Goal: Task Accomplishment & Management: Use online tool/utility

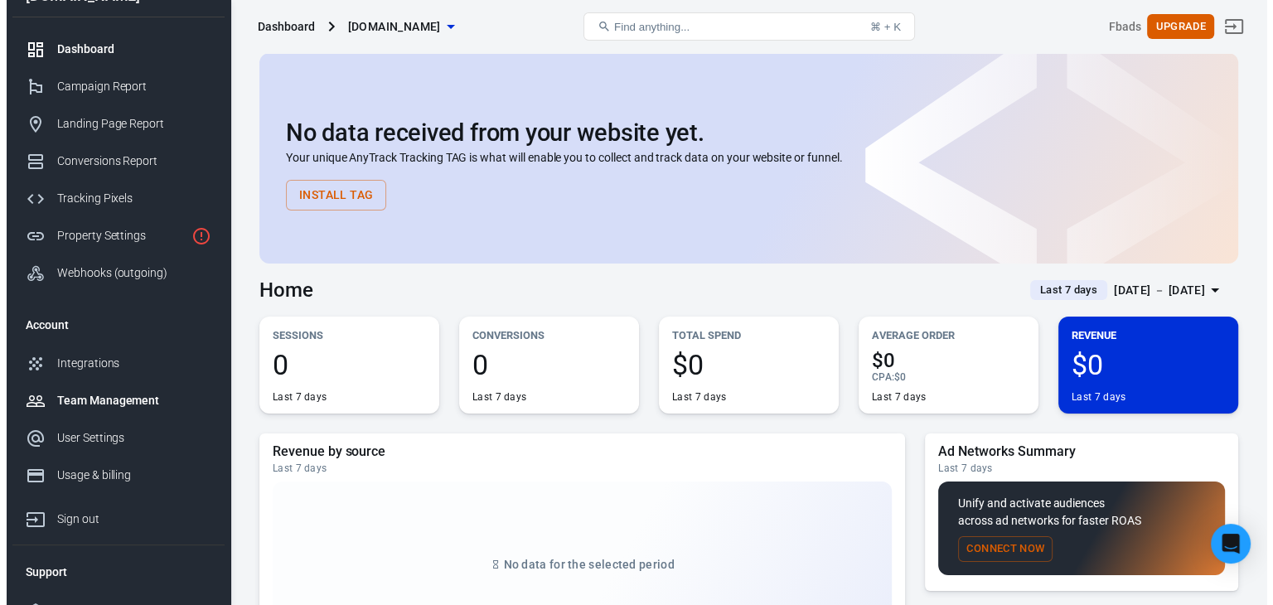
scroll to position [24, 0]
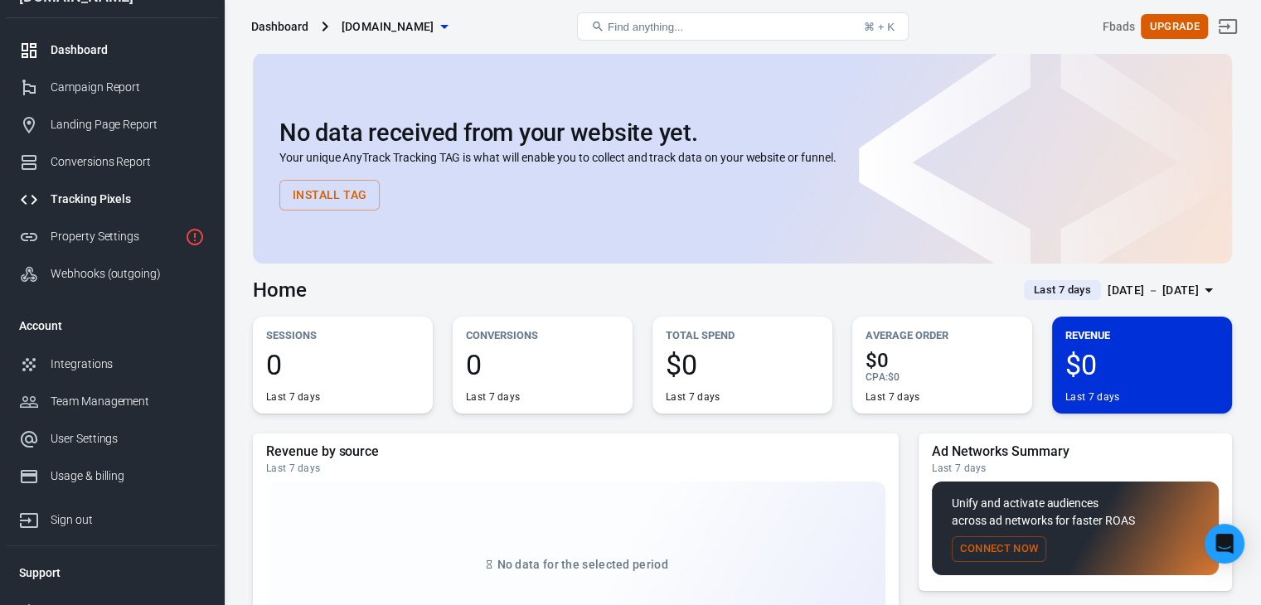
click at [85, 200] on div "Tracking Pixels" at bounding box center [128, 199] width 154 height 17
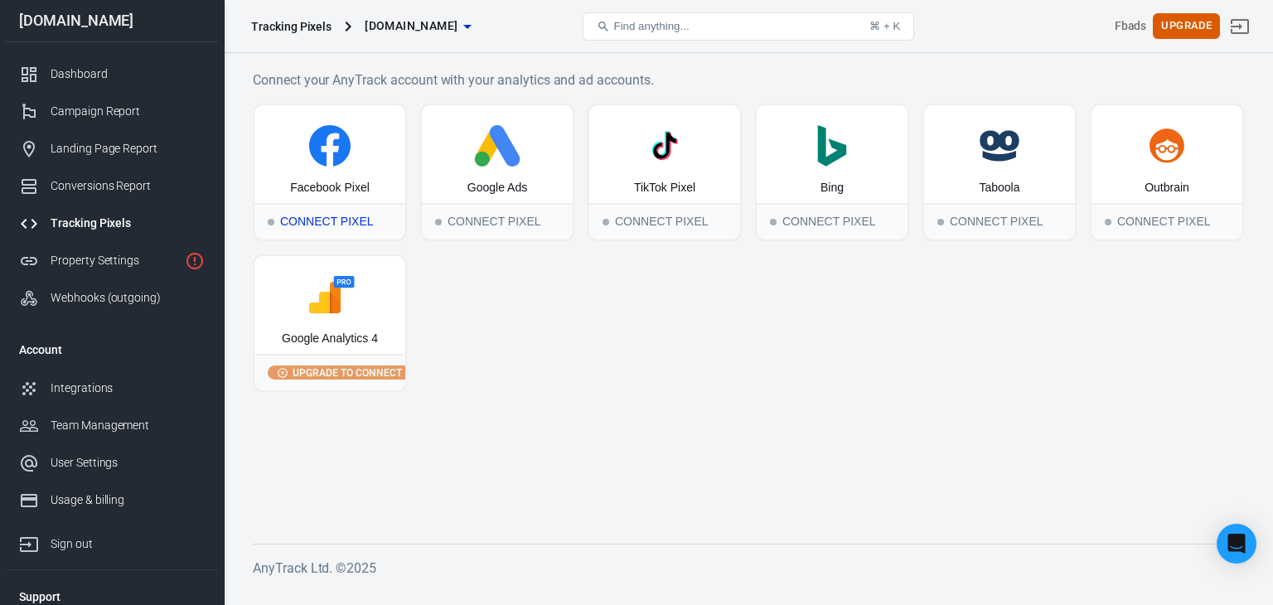
click at [328, 144] on icon at bounding box center [330, 149] width 17 height 33
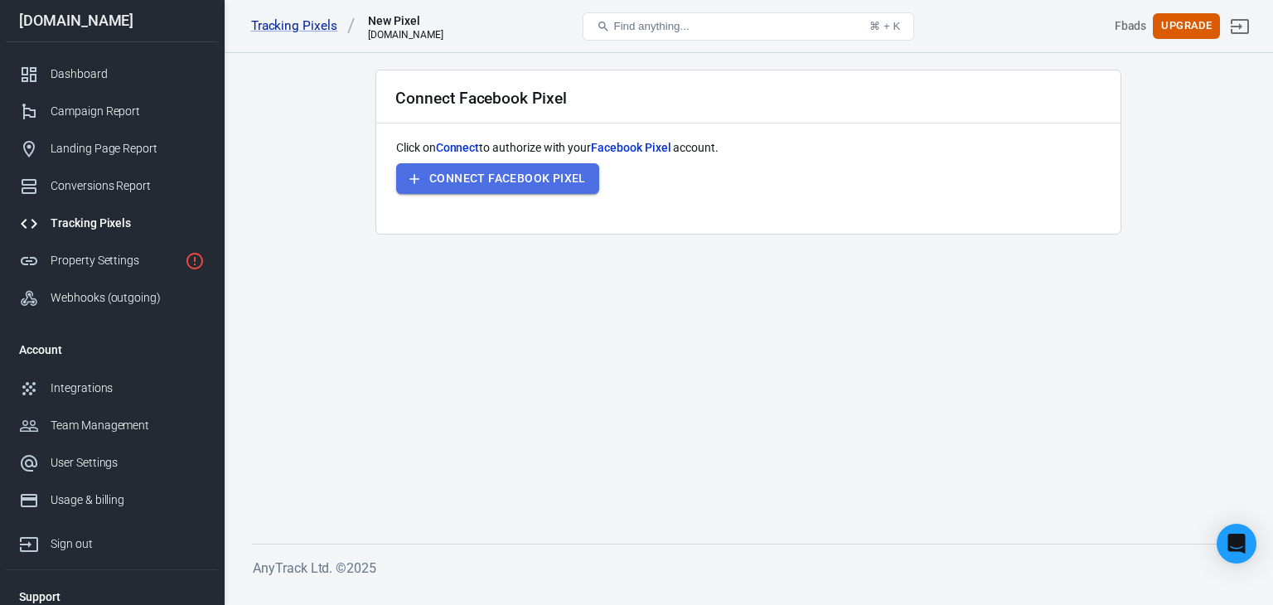
click at [546, 177] on button "Connect Facebook Pixel" at bounding box center [497, 178] width 203 height 31
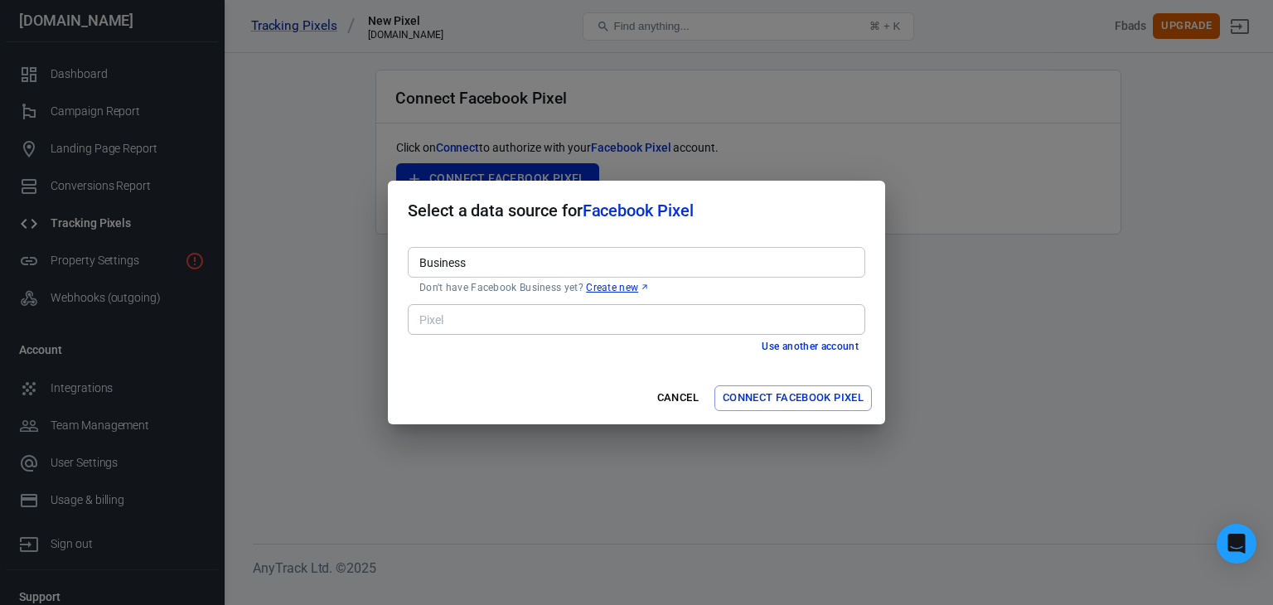
click at [859, 230] on h2 "Select a data source for Facebook Pixel" at bounding box center [636, 211] width 497 height 60
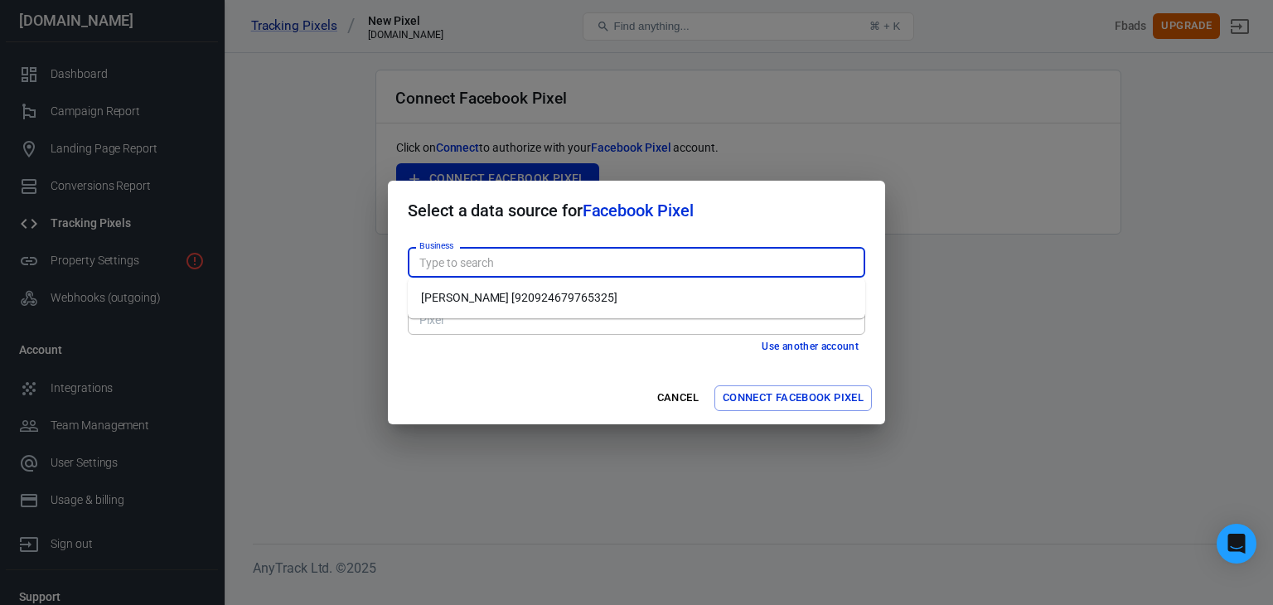
click at [471, 255] on input "Business" at bounding box center [635, 262] width 445 height 21
click at [467, 303] on li "[PERSON_NAME] [920924679765325]" at bounding box center [637, 297] width 458 height 27
type input "[PERSON_NAME] [920924679765325]"
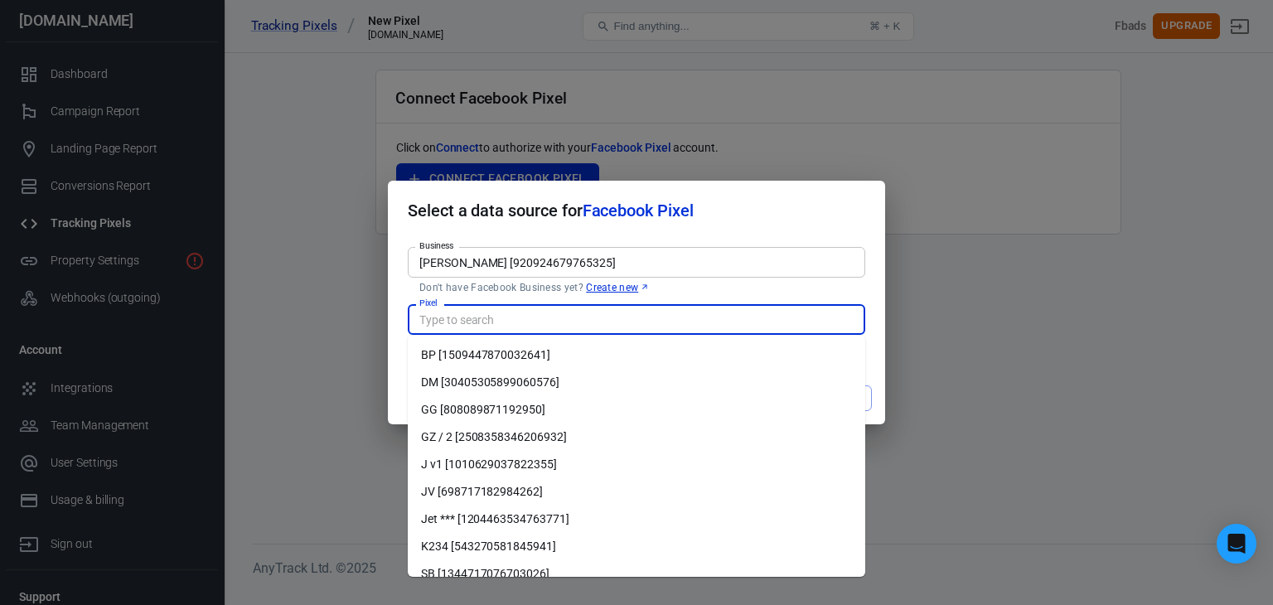
click at [463, 321] on input "Pixel" at bounding box center [635, 319] width 445 height 21
click at [483, 436] on li "GZ / 2 [2508358346206932]" at bounding box center [637, 437] width 458 height 27
type input "GZ / 2 [2508358346206932]"
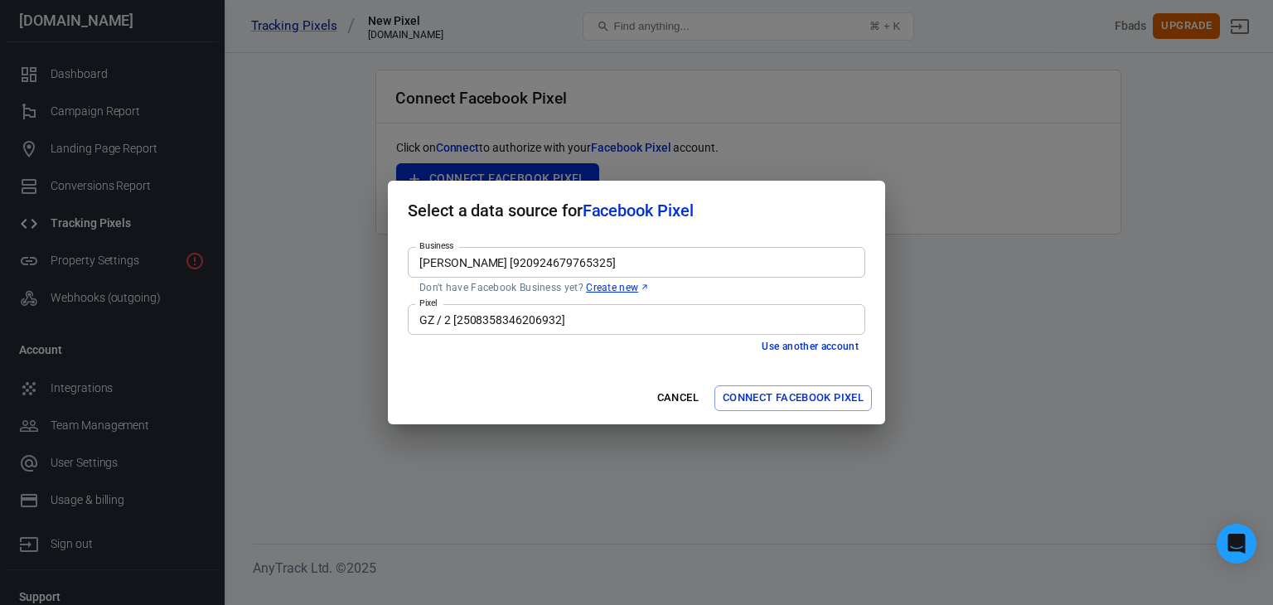
click at [508, 367] on div "Business [PERSON_NAME] [920924679765325] Business Don't have Facebook Business …" at bounding box center [636, 306] width 497 height 132
click at [789, 410] on button "Connect Facebook Pixel" at bounding box center [794, 398] width 158 height 26
click at [792, 397] on button "Connect Facebook Pixel" at bounding box center [794, 398] width 158 height 26
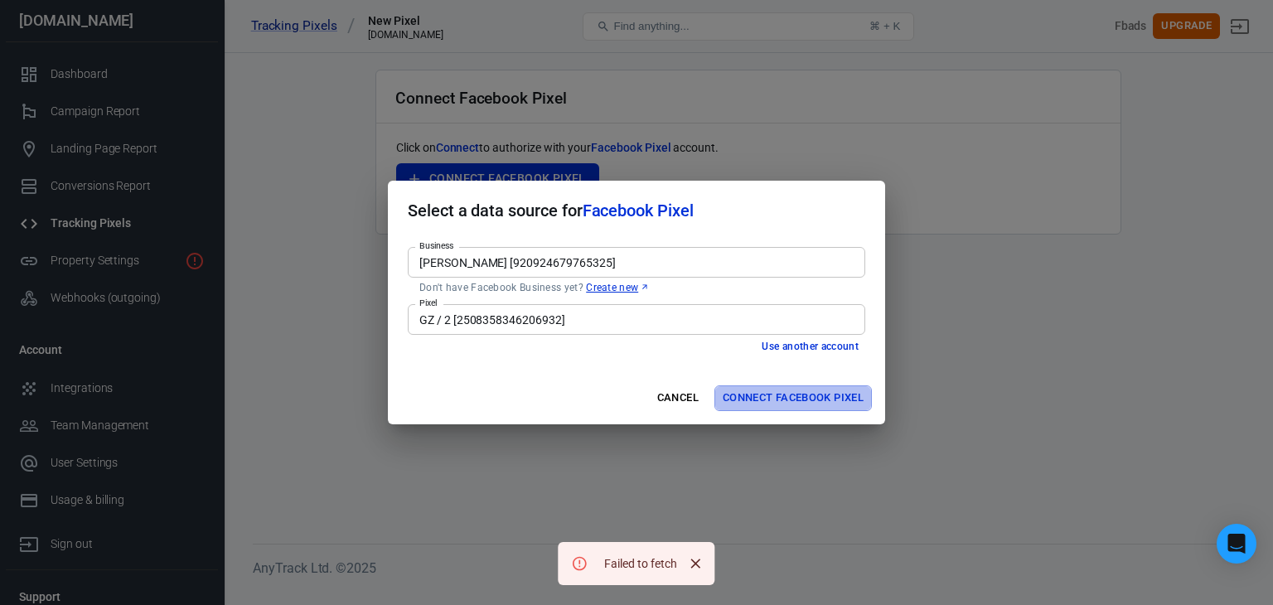
click at [792, 397] on button "Connect Facebook Pixel" at bounding box center [794, 398] width 158 height 26
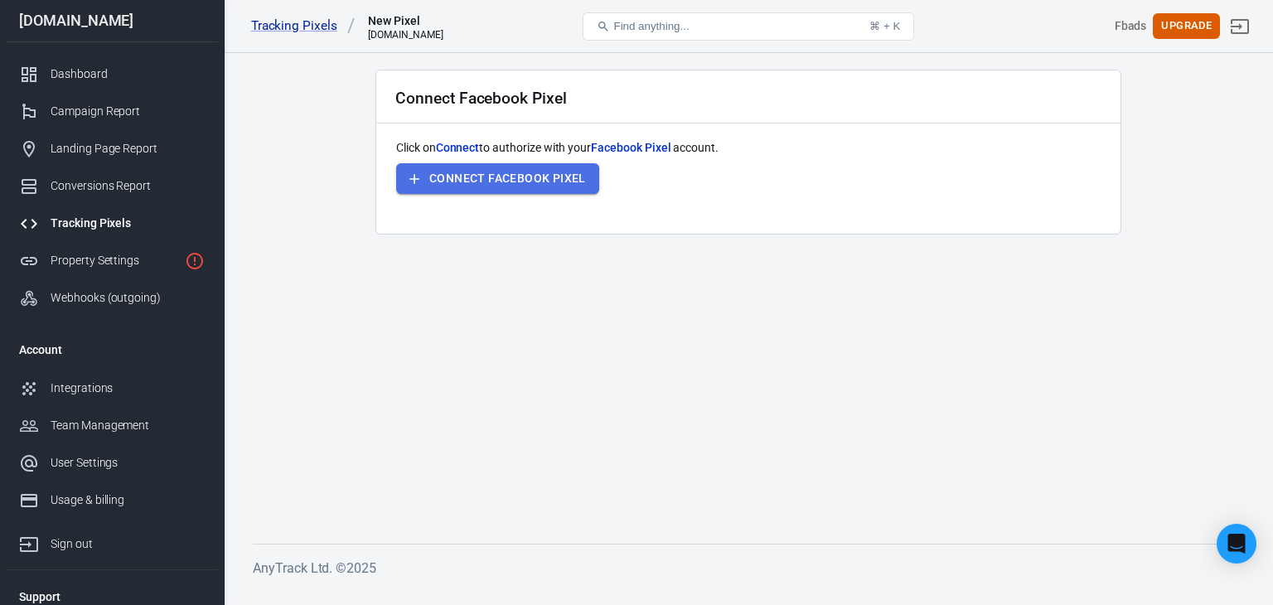
click at [450, 191] on button "Connect Facebook Pixel" at bounding box center [497, 178] width 203 height 31
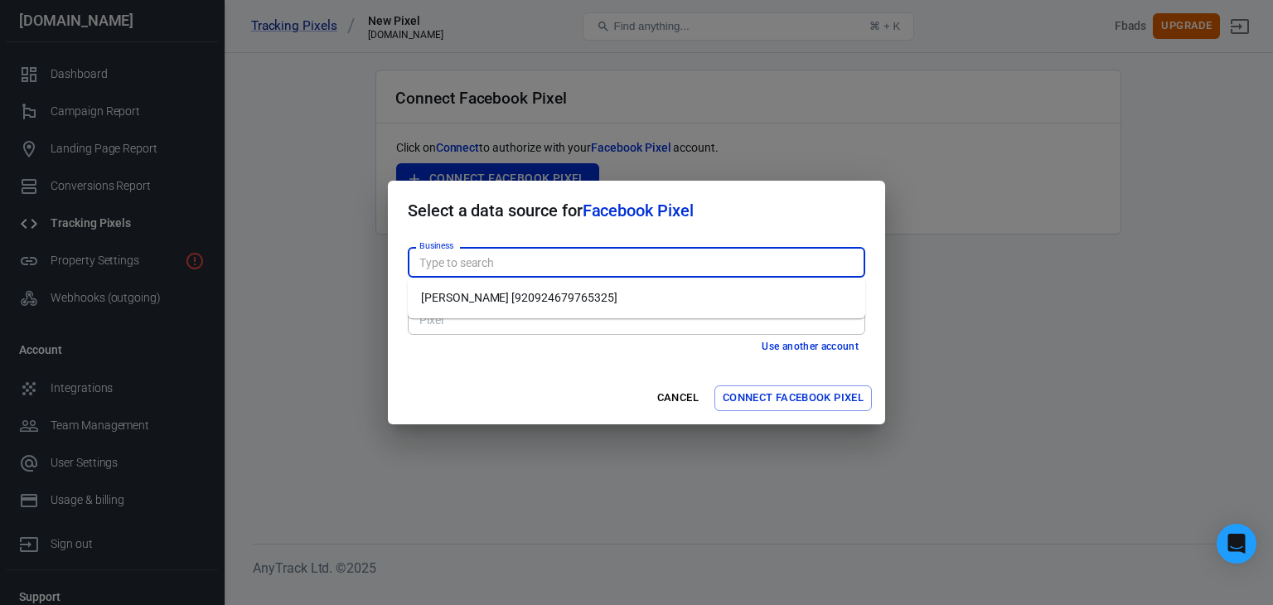
click at [597, 262] on input "Business" at bounding box center [635, 262] width 445 height 21
click at [591, 287] on li "[PERSON_NAME] [920924679765325]" at bounding box center [637, 297] width 458 height 27
type input "[PERSON_NAME] [920924679765325]"
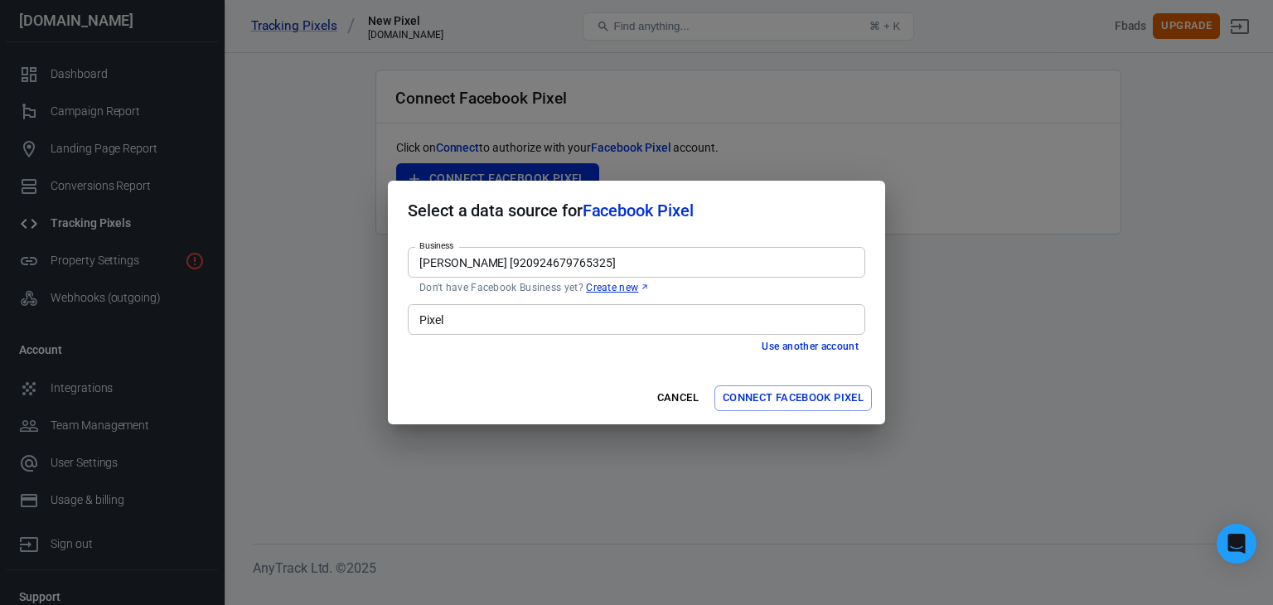
click at [585, 335] on div "Pixel Pixel" at bounding box center [637, 318] width 458 height 41
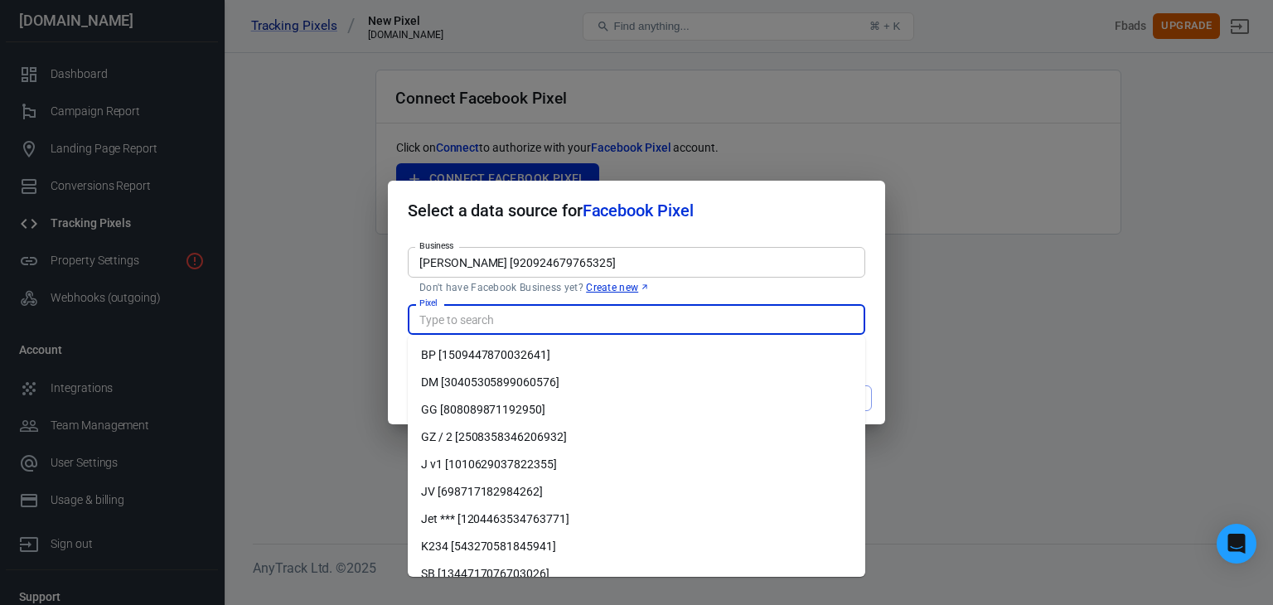
click at [588, 448] on li "GZ / 2 [2508358346206932]" at bounding box center [637, 437] width 458 height 27
type input "GZ / 2 [2508358346206932]"
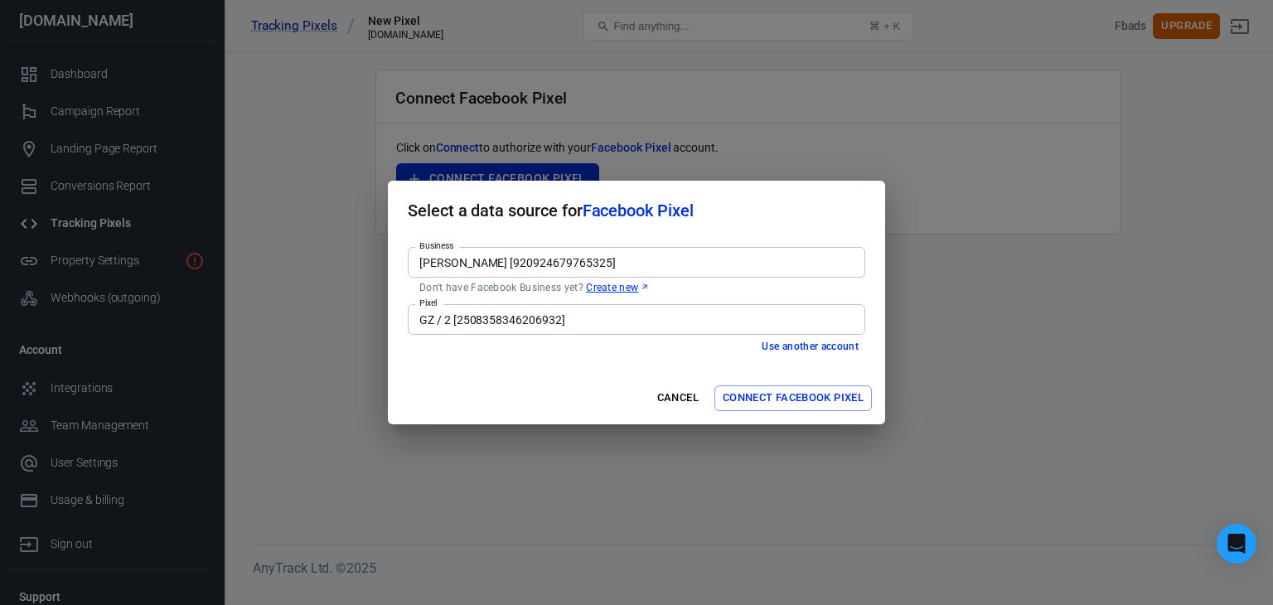
click at [560, 398] on div "Cancel Connect Facebook Pixel" at bounding box center [636, 398] width 497 height 52
click at [746, 395] on button "Connect Facebook Pixel" at bounding box center [794, 398] width 158 height 26
click at [792, 352] on button "Use another account" at bounding box center [810, 346] width 110 height 17
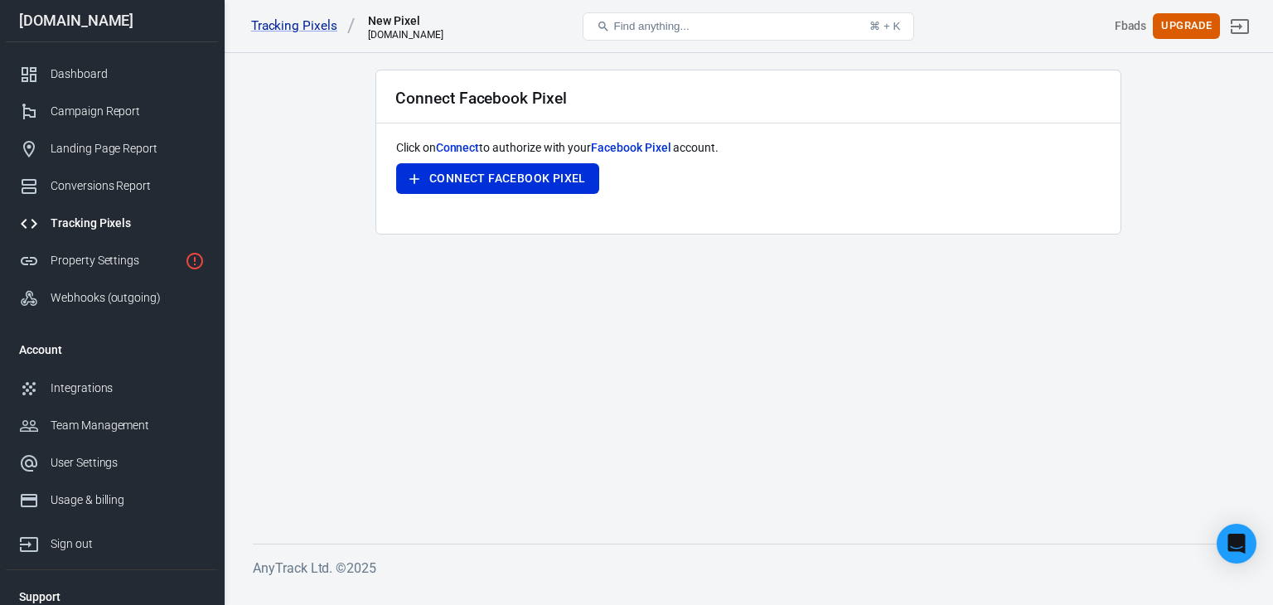
click at [579, 277] on main "Connect Facebook Pixel Click on Connect to authorize with your Facebook Pixel a…" at bounding box center [748, 294] width 991 height 448
click at [172, 257] on div "Property Settings" at bounding box center [115, 260] width 128 height 17
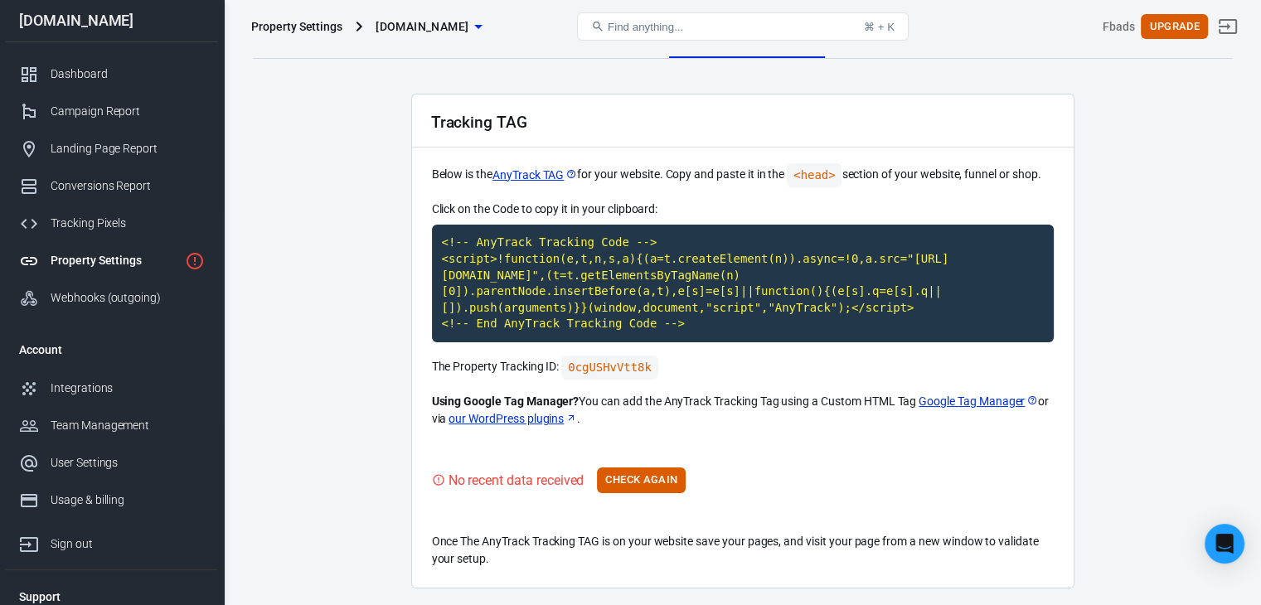
scroll to position [23, 0]
click at [93, 216] on div "Tracking Pixels" at bounding box center [128, 223] width 154 height 17
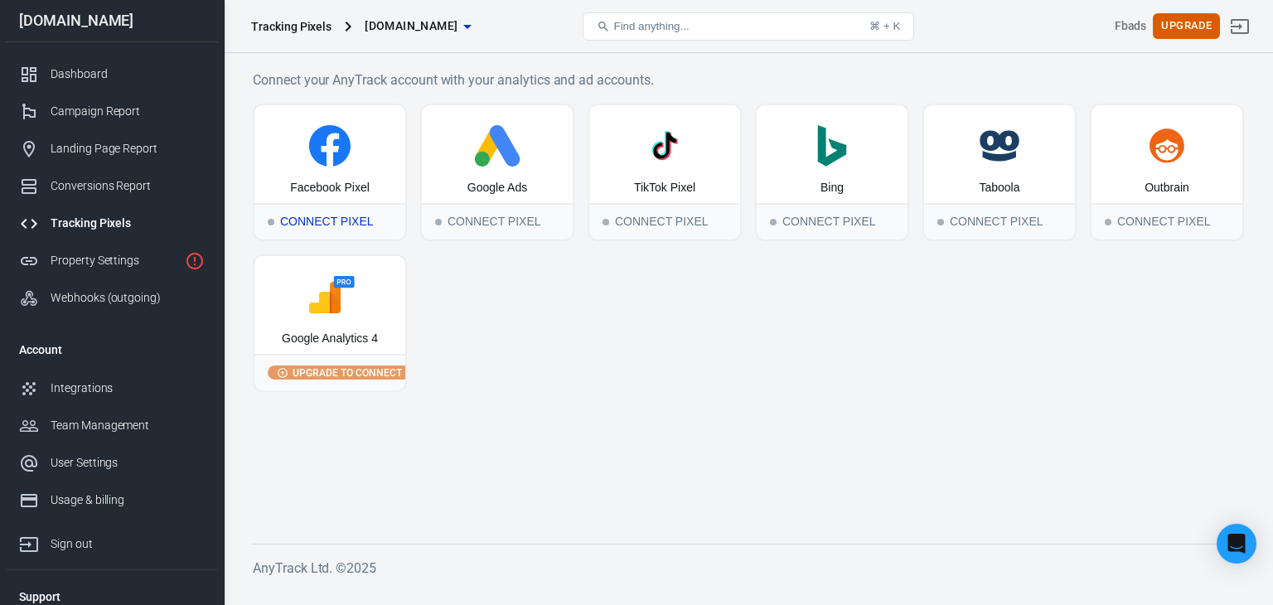
click at [338, 215] on div "Connect Pixel" at bounding box center [329, 221] width 151 height 36
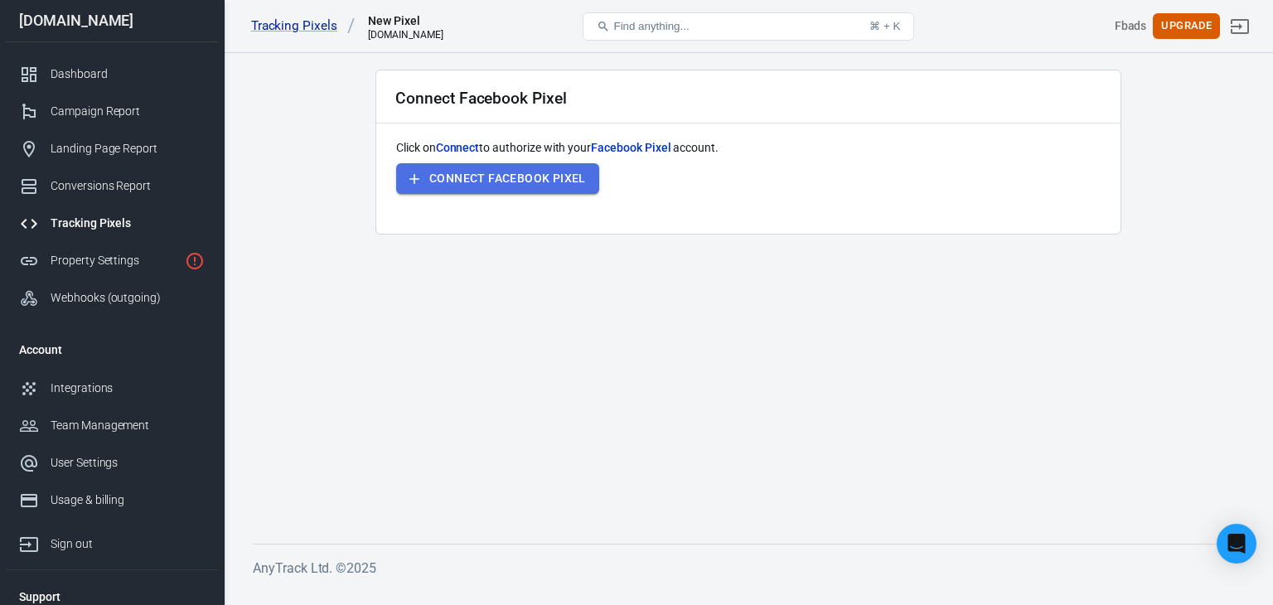
click at [453, 189] on button "Connect Facebook Pixel" at bounding box center [497, 178] width 203 height 31
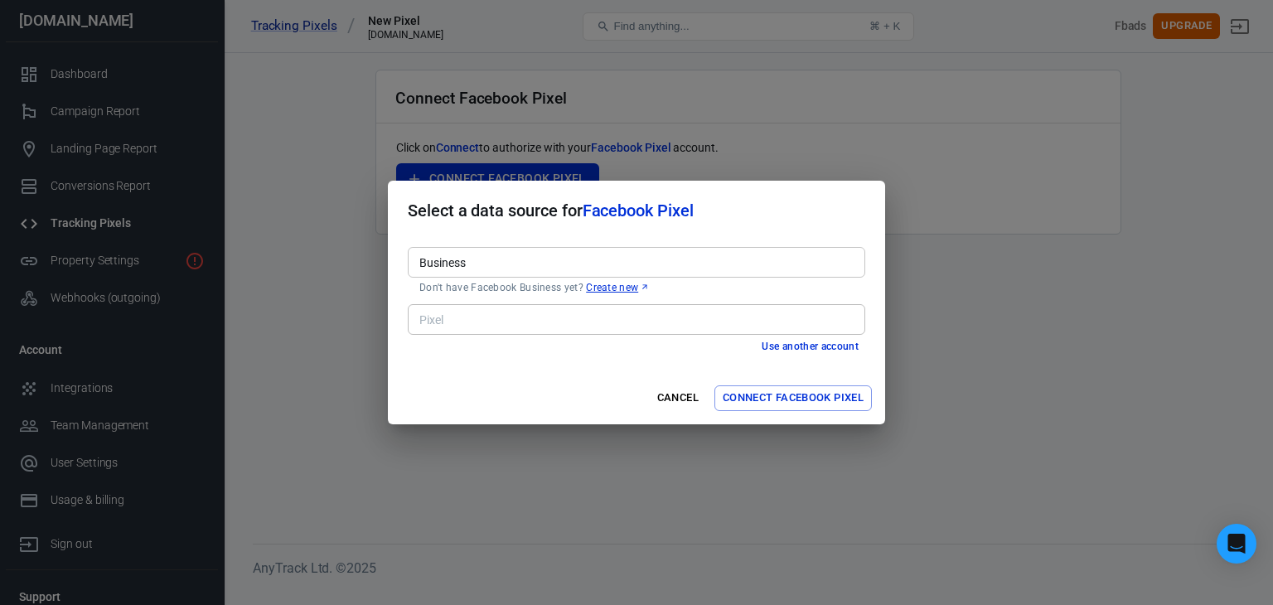
click at [613, 259] on input "Business" at bounding box center [635, 262] width 445 height 21
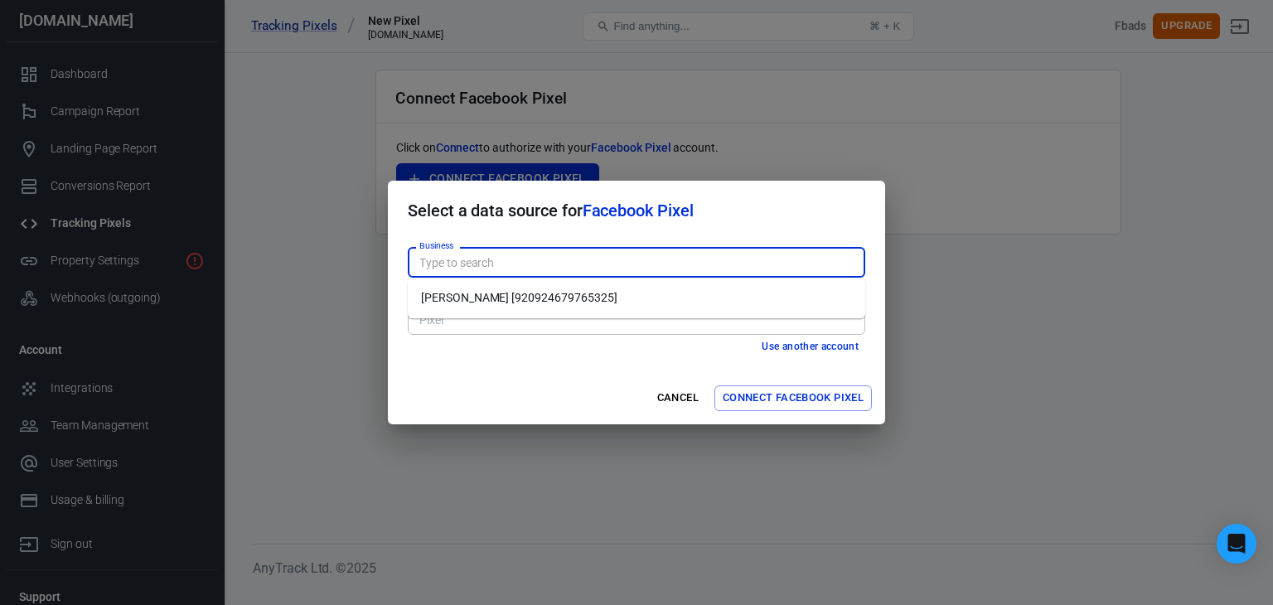
click at [590, 294] on li "[PERSON_NAME] [920924679765325]" at bounding box center [637, 297] width 458 height 27
type input "[PERSON_NAME] [920924679765325]"
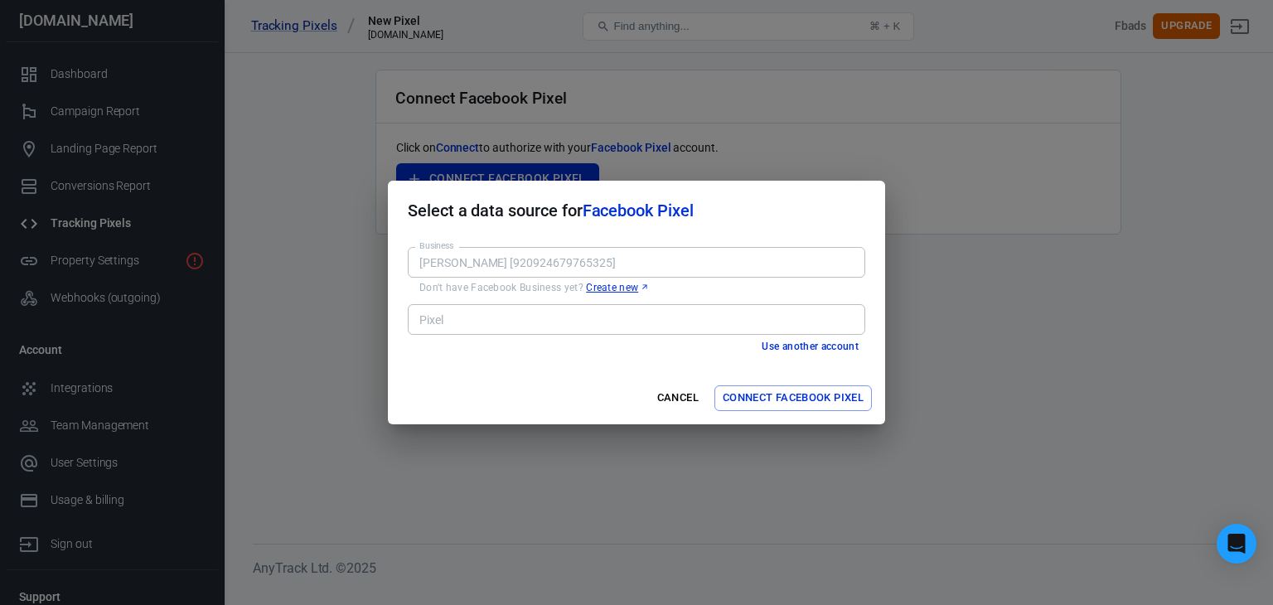
click at [593, 317] on input "Pixel" at bounding box center [635, 319] width 445 height 21
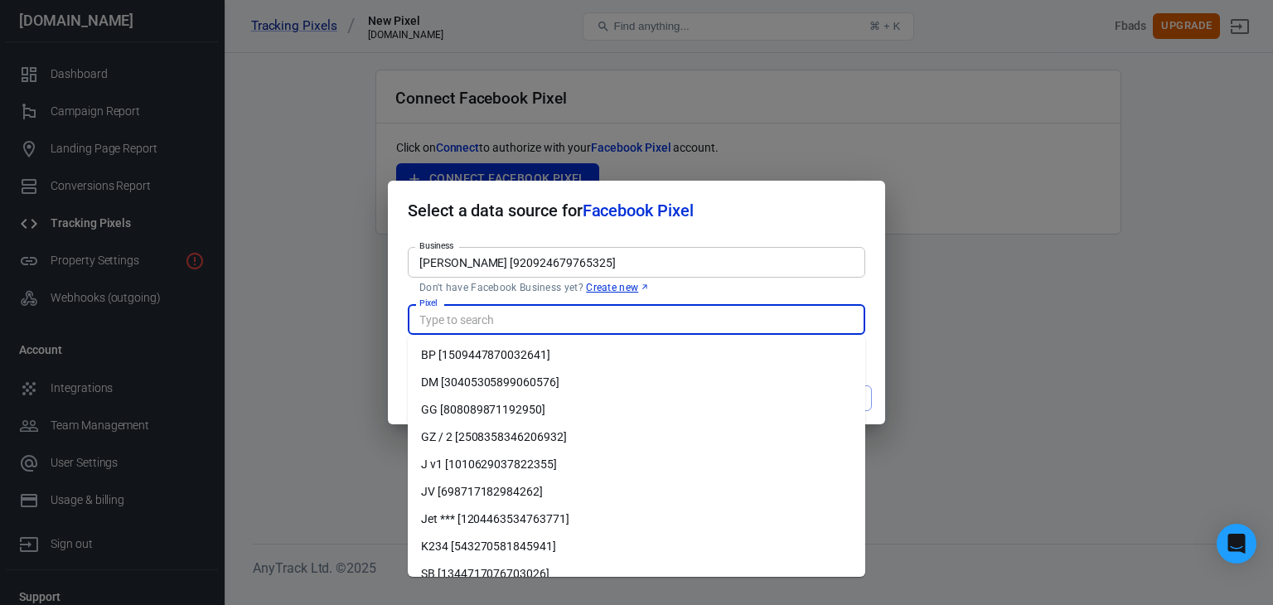
click at [574, 436] on li "GZ / 2 [2508358346206932]" at bounding box center [637, 437] width 458 height 27
type input "GZ / 2 [2508358346206932]"
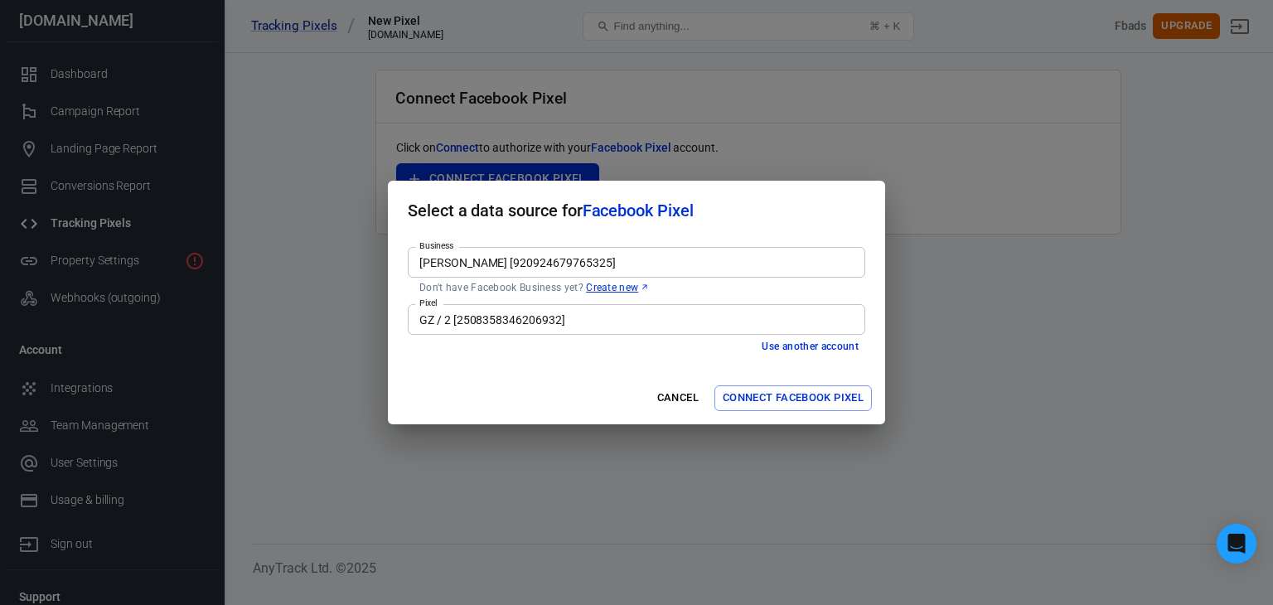
click at [627, 356] on div "Business [PERSON_NAME] [920924679765325] Business Don't have Facebook Business …" at bounding box center [636, 306] width 497 height 132
click at [796, 395] on button "Connect Facebook Pixel" at bounding box center [794, 398] width 158 height 26
click at [678, 396] on button "Cancel" at bounding box center [678, 398] width 53 height 26
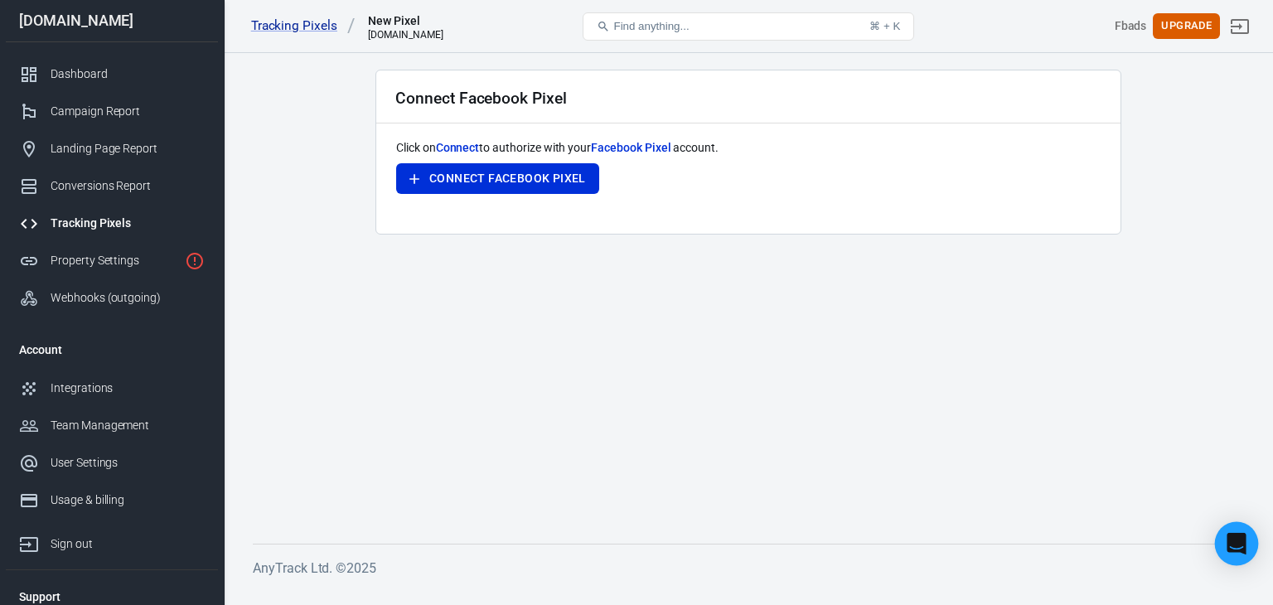
click at [1244, 540] on icon "Open Intercom Messenger" at bounding box center [1237, 544] width 22 height 22
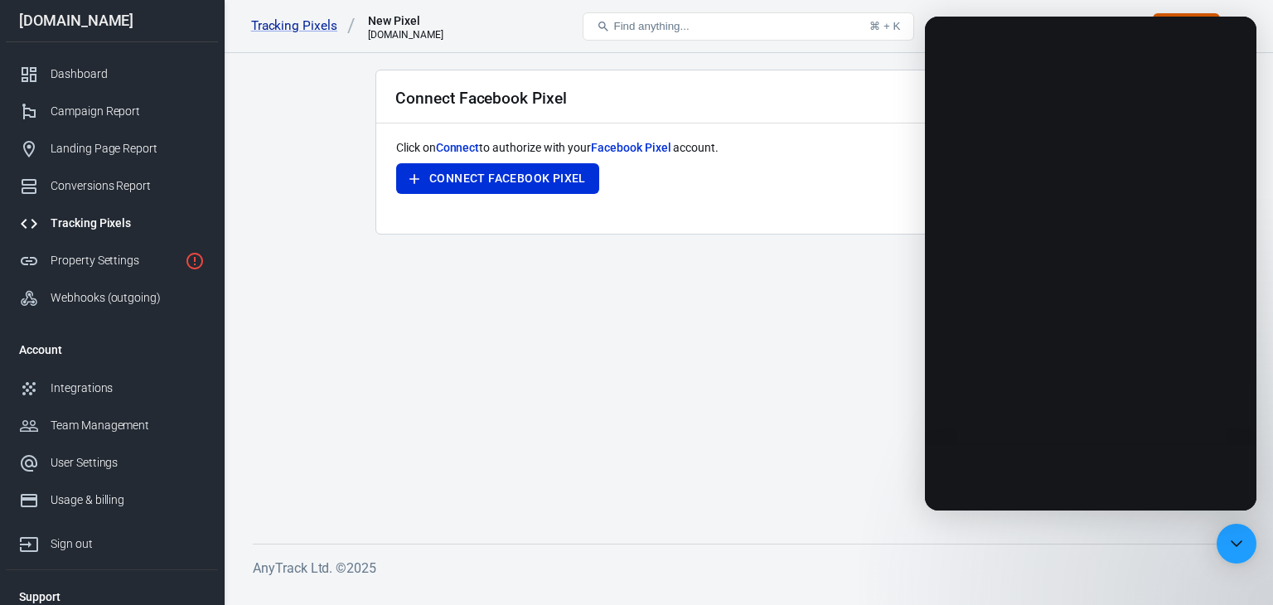
click at [812, 506] on main "Connect Facebook Pixel Click on Connect to authorize with your Facebook Pixel a…" at bounding box center [748, 294] width 991 height 448
click at [1235, 551] on icon "Open Intercom Messenger" at bounding box center [1237, 544] width 22 height 22
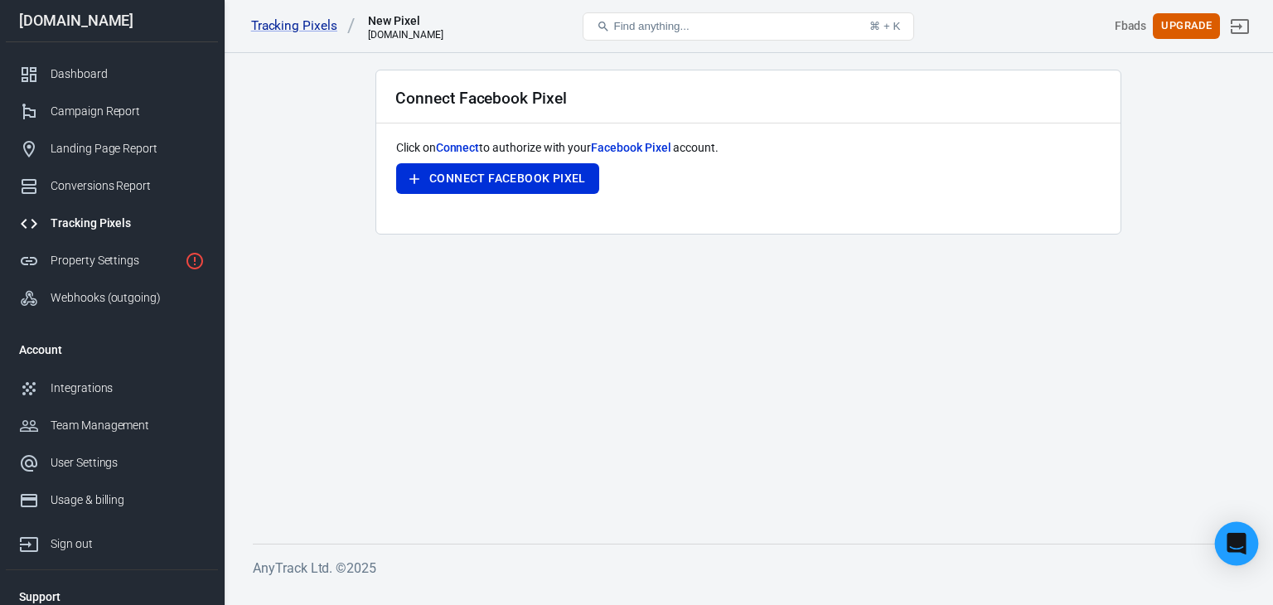
click at [1235, 551] on icon "Open Intercom Messenger" at bounding box center [1237, 544] width 22 height 22
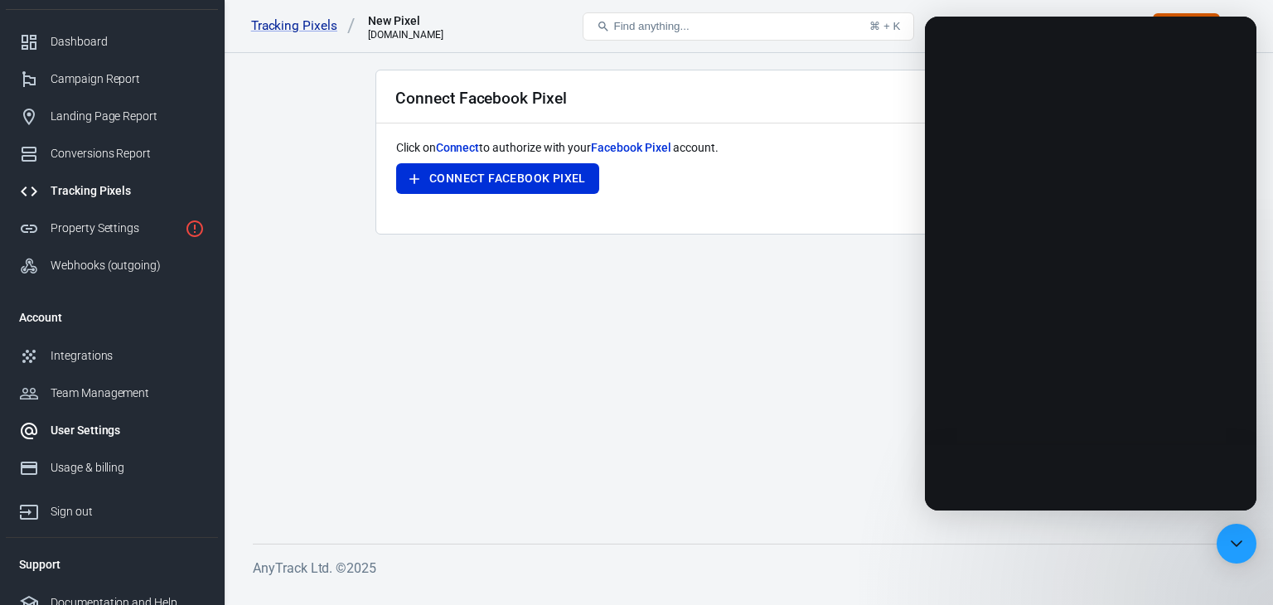
scroll to position [36, 0]
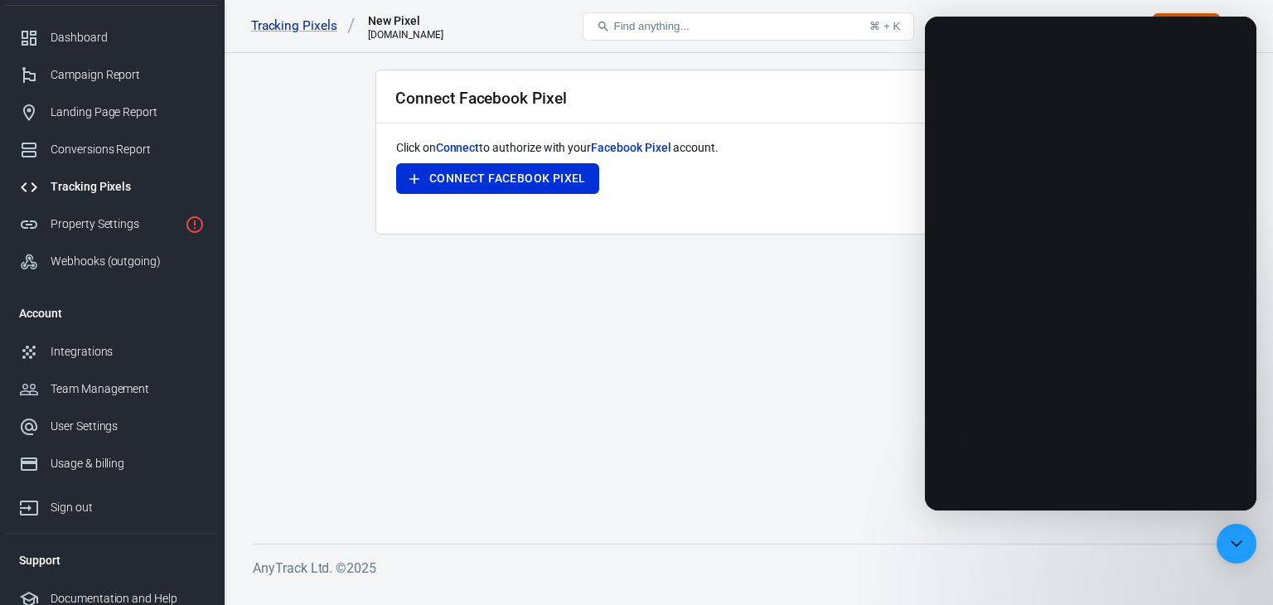
click at [779, 452] on main "Connect Facebook Pixel Click on Connect to authorize with your Facebook Pixel a…" at bounding box center [748, 294] width 991 height 448
click at [1250, 548] on div "Open Intercom Messenger" at bounding box center [1237, 544] width 44 height 44
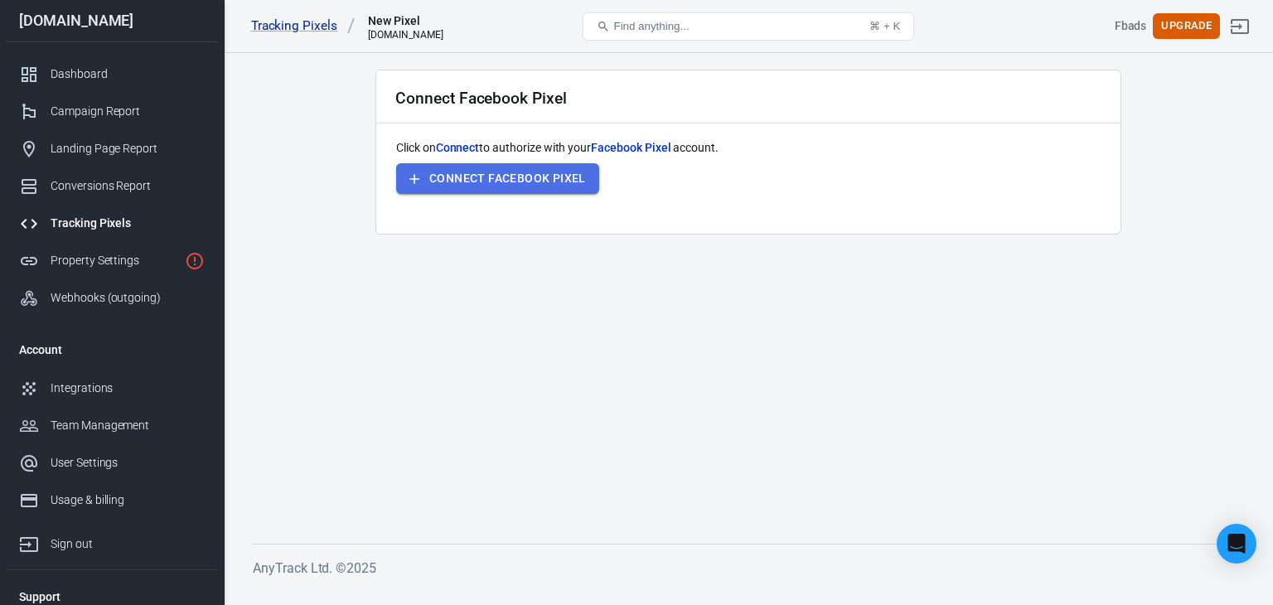
click at [475, 181] on button "Connect Facebook Pixel" at bounding box center [497, 178] width 203 height 31
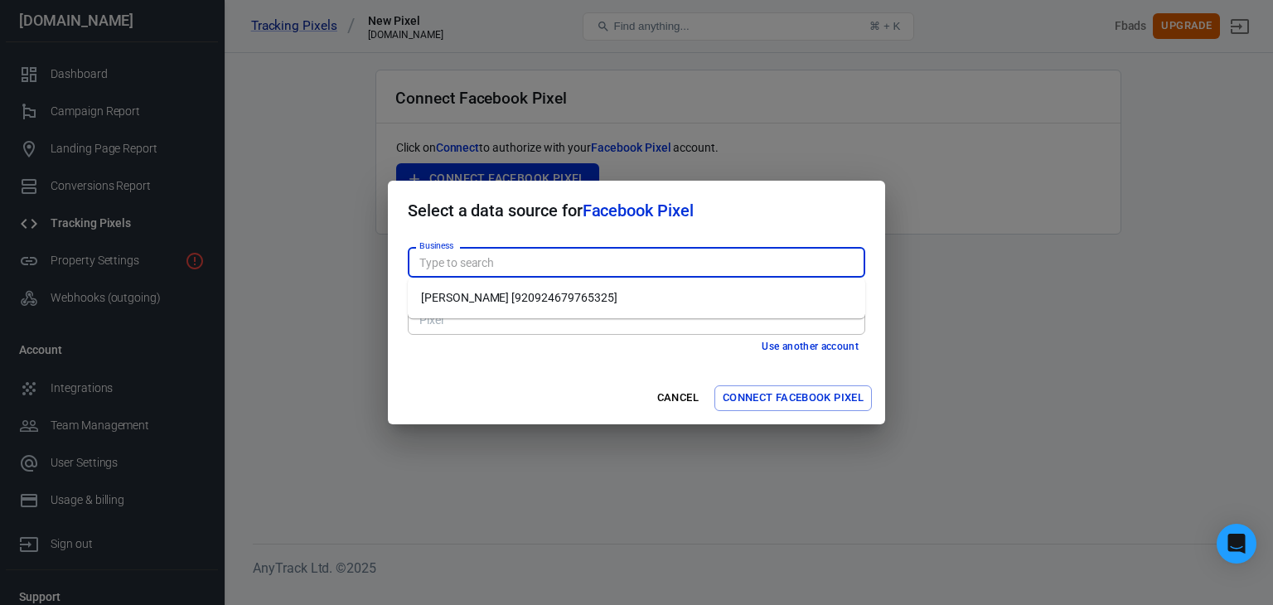
click at [652, 254] on input "Business" at bounding box center [635, 262] width 445 height 21
click at [647, 299] on li "Flenn Neal [920924679765325]" at bounding box center [637, 297] width 458 height 27
type input "Flenn Neal [920924679765325]"
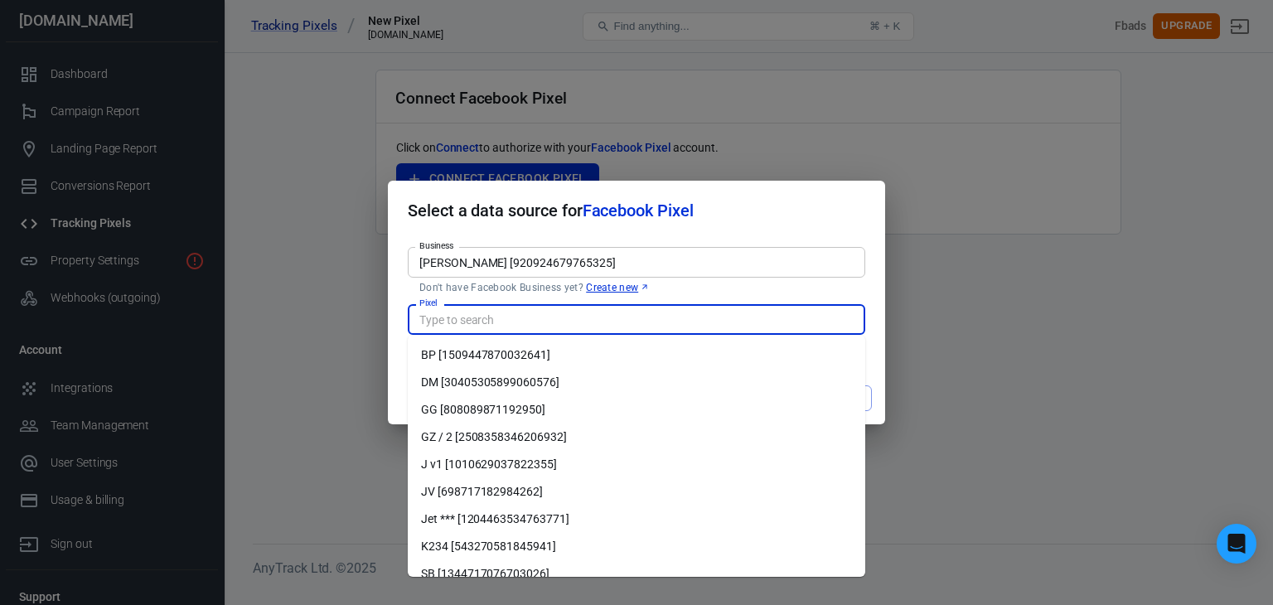
click at [669, 326] on input "Pixel" at bounding box center [635, 319] width 445 height 21
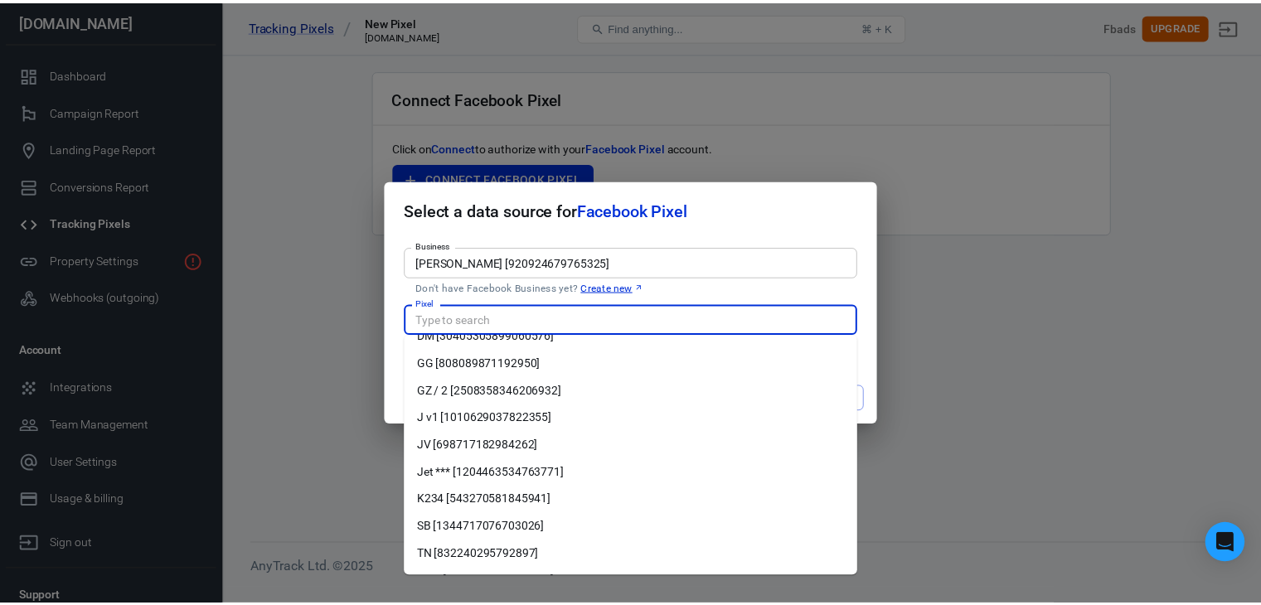
scroll to position [45, 0]
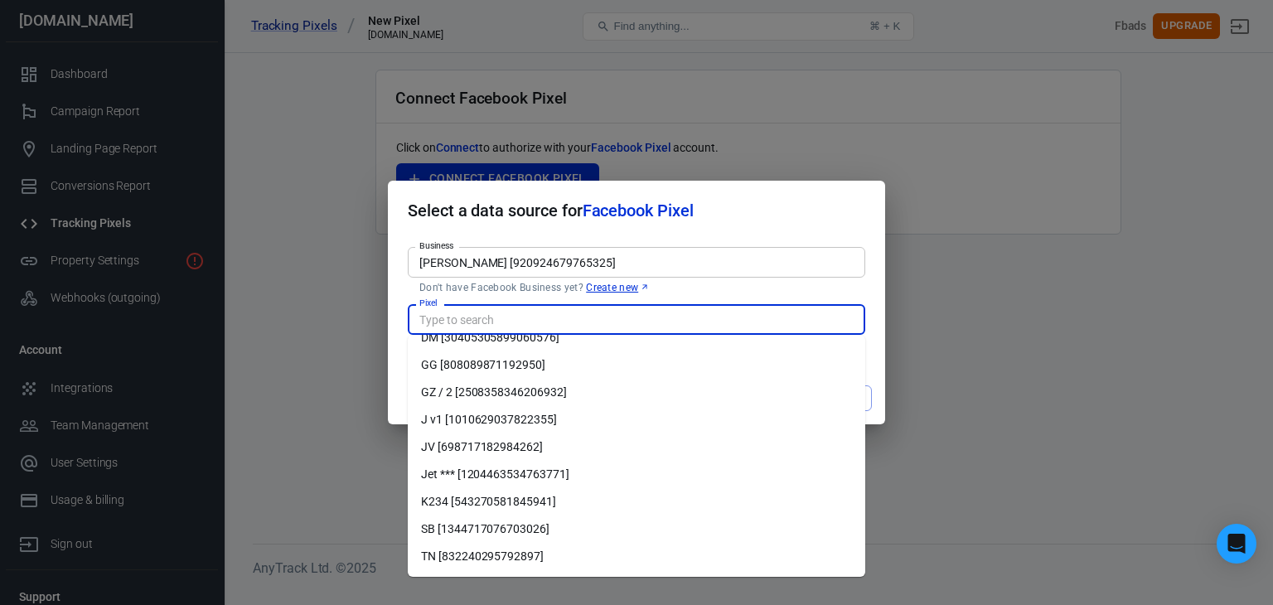
click at [660, 400] on li "GZ / 2 [2508358346206932]" at bounding box center [637, 392] width 458 height 27
type input "GZ / 2 [2508358346206932]"
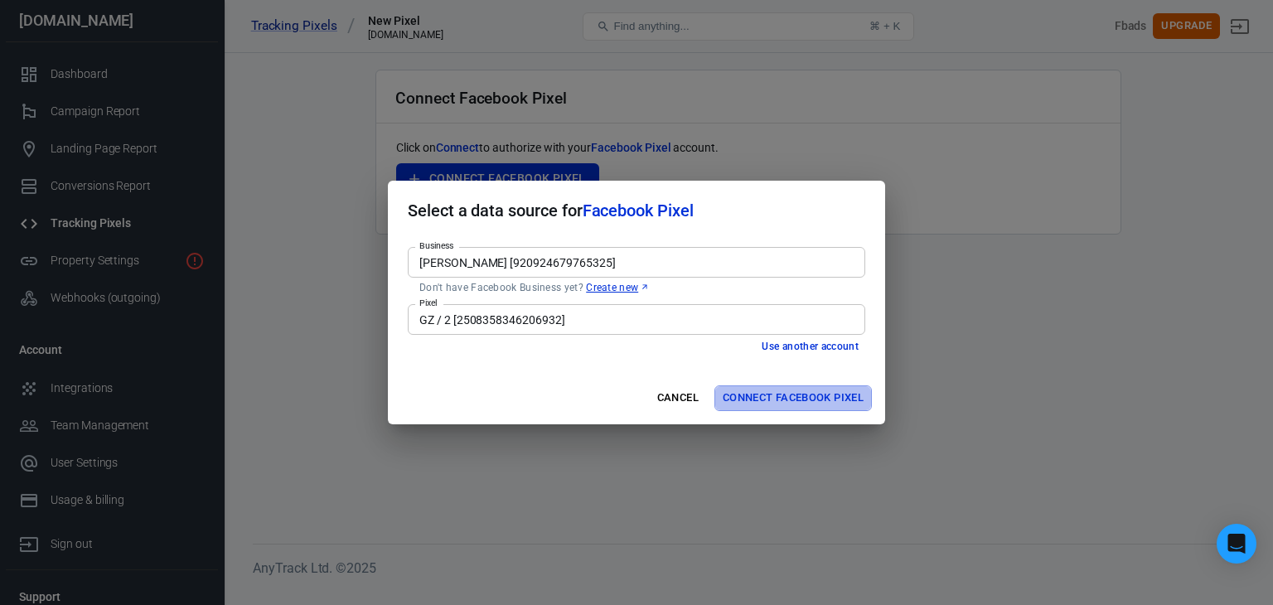
click at [807, 401] on button "Connect Facebook Pixel" at bounding box center [794, 398] width 158 height 26
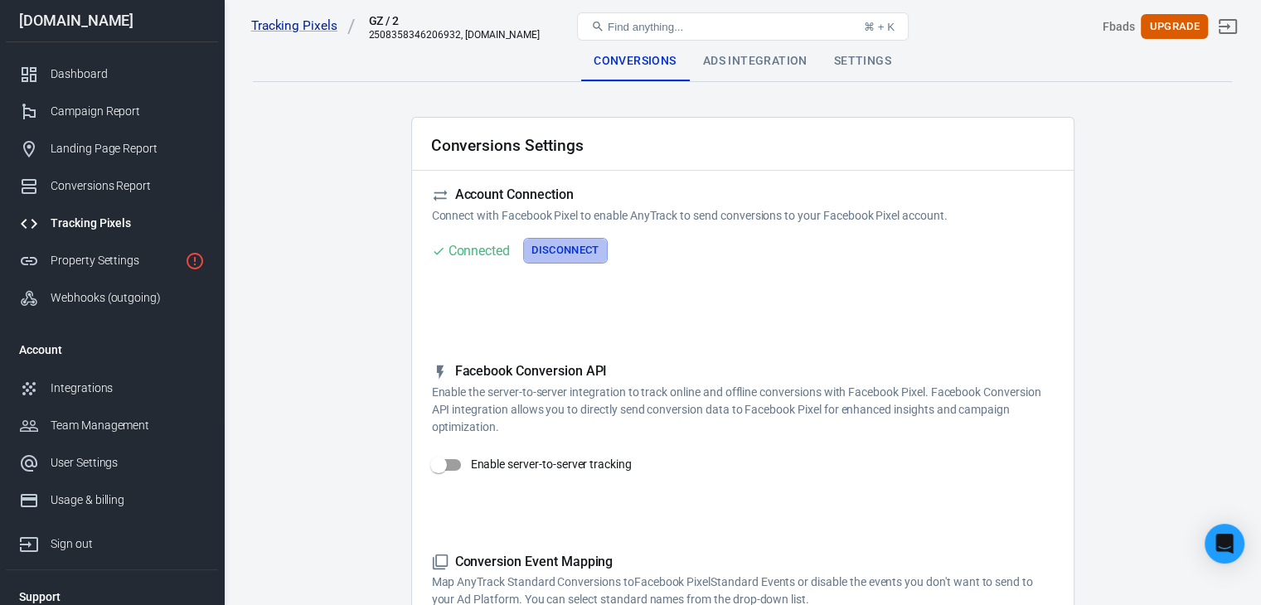
click at [589, 254] on button "Disconnect" at bounding box center [565, 251] width 85 height 26
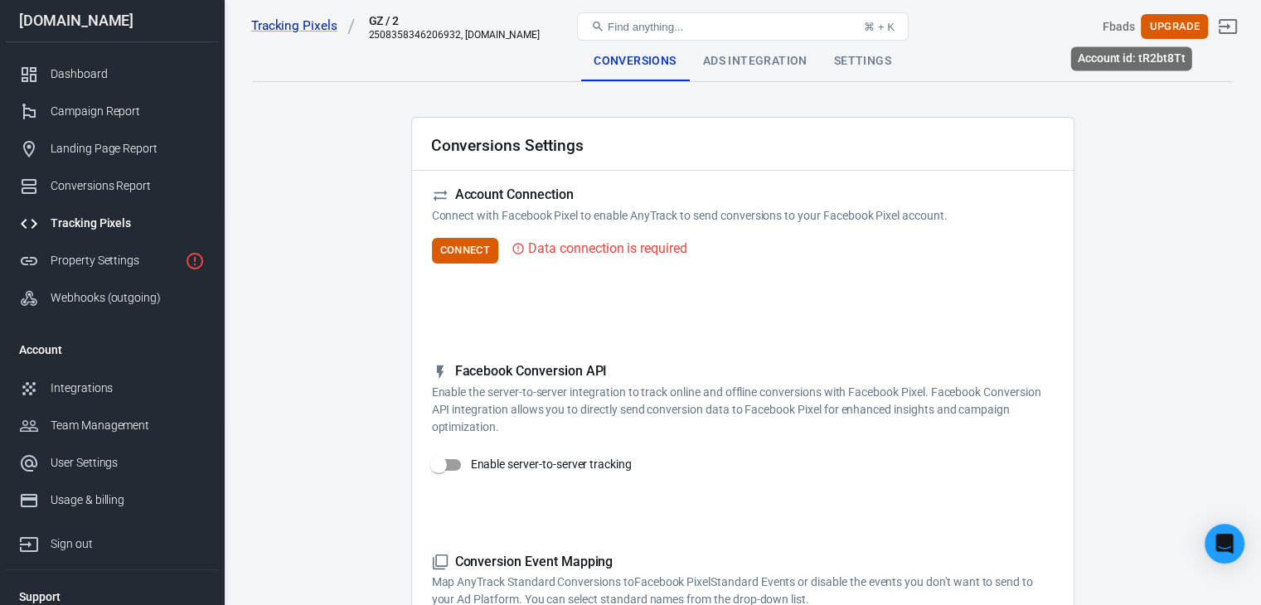
click at [1122, 29] on div "Fbads" at bounding box center [1119, 26] width 32 height 17
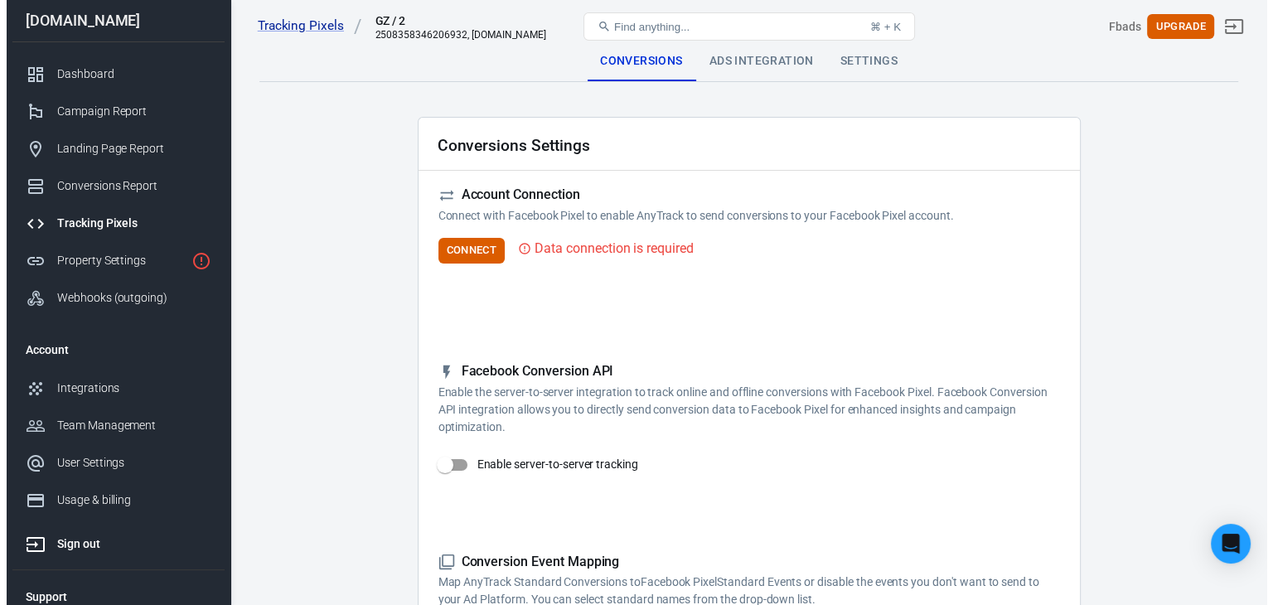
scroll to position [49, 0]
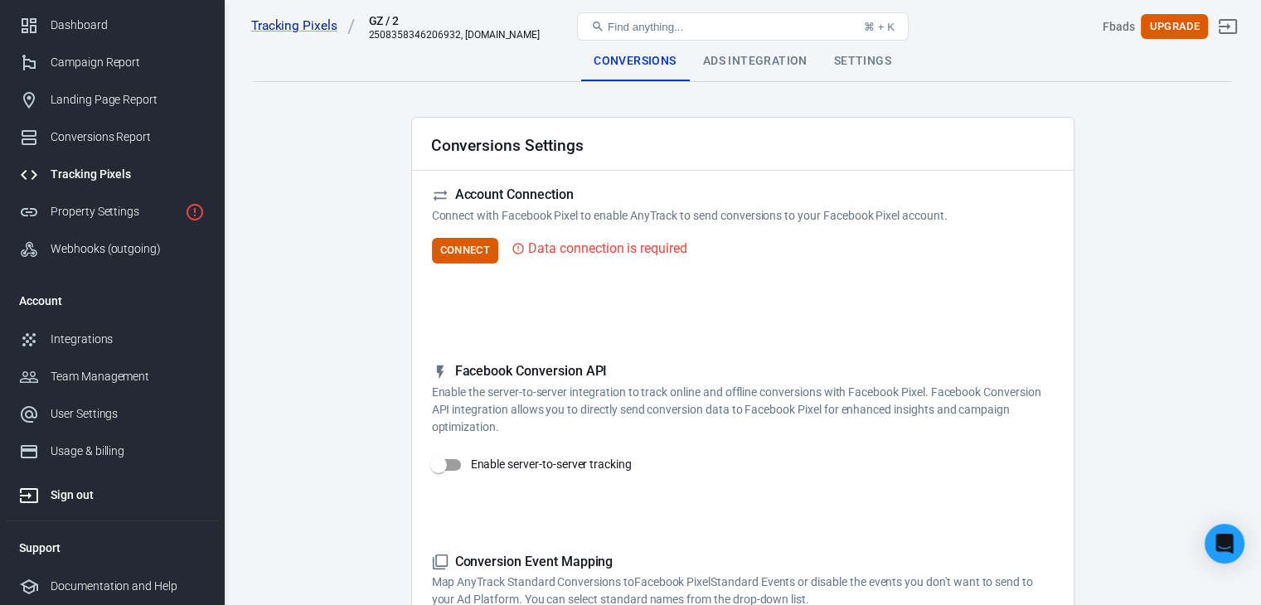
click at [76, 495] on div "Sign out" at bounding box center [128, 495] width 154 height 17
